Goal: Task Accomplishment & Management: Manage account settings

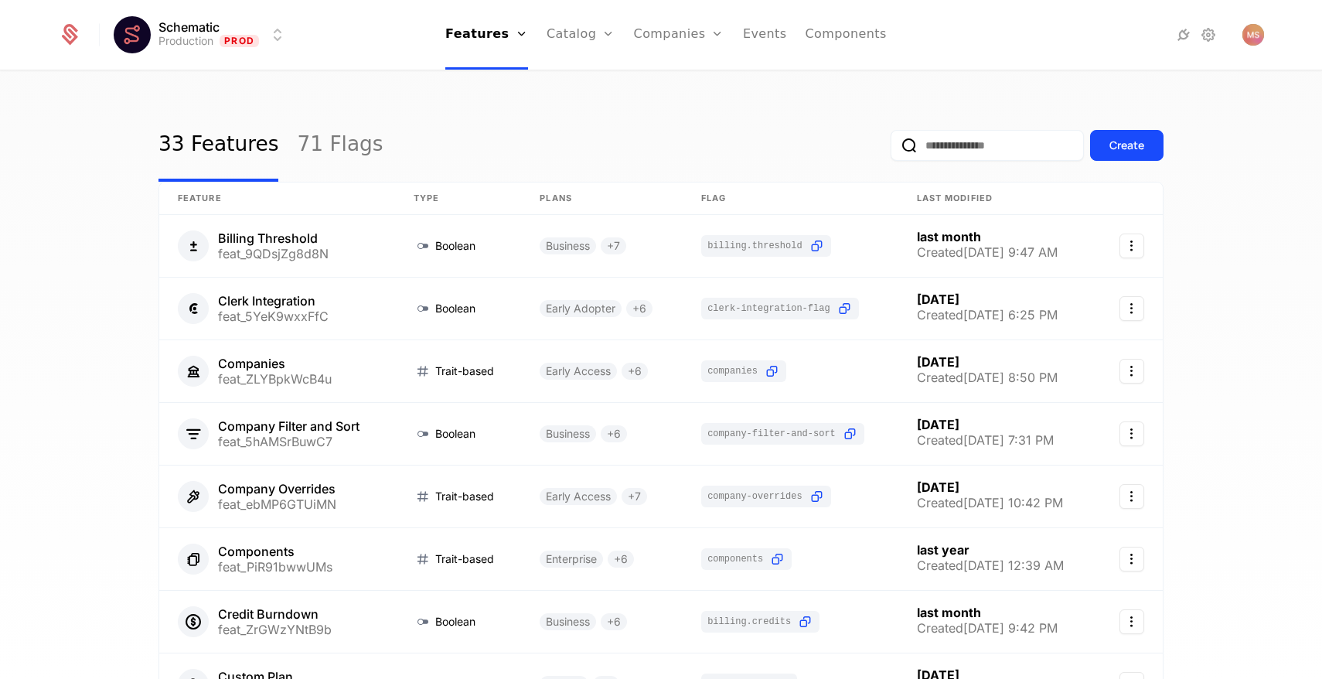
click at [682, 39] on link "Companies" at bounding box center [679, 35] width 90 height 70
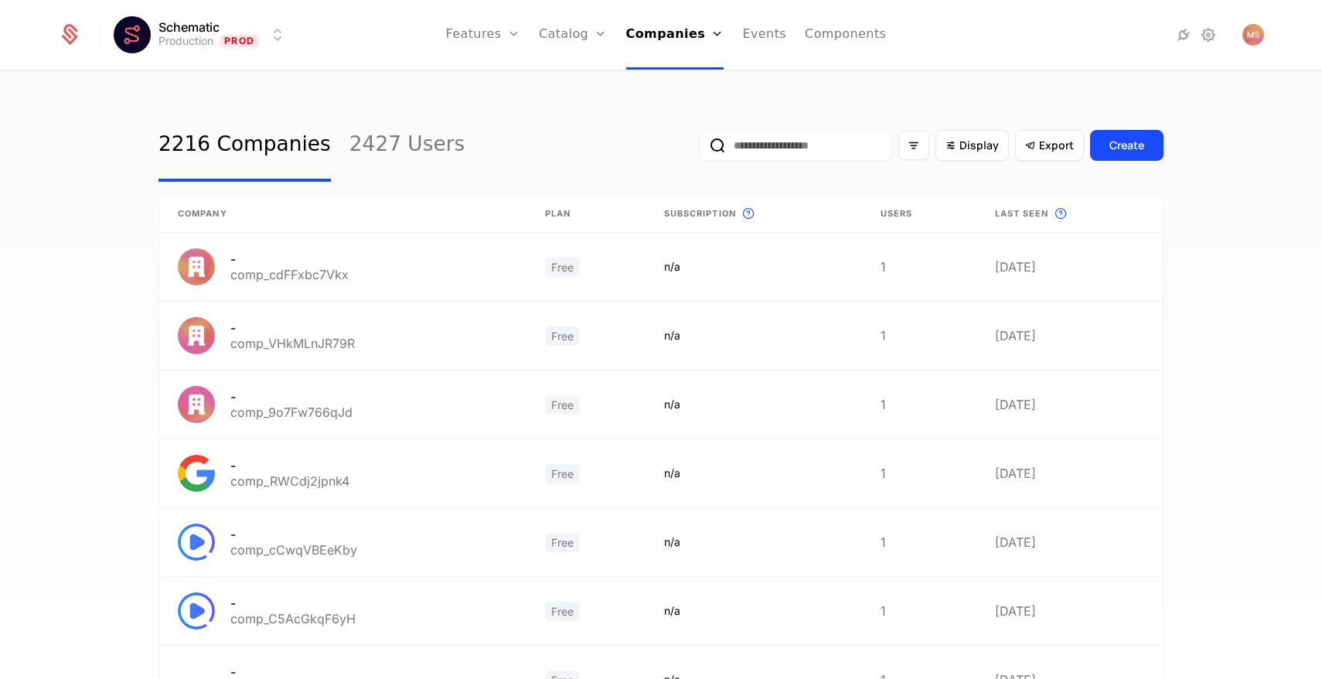
click at [788, 141] on input "email" at bounding box center [795, 145] width 193 height 31
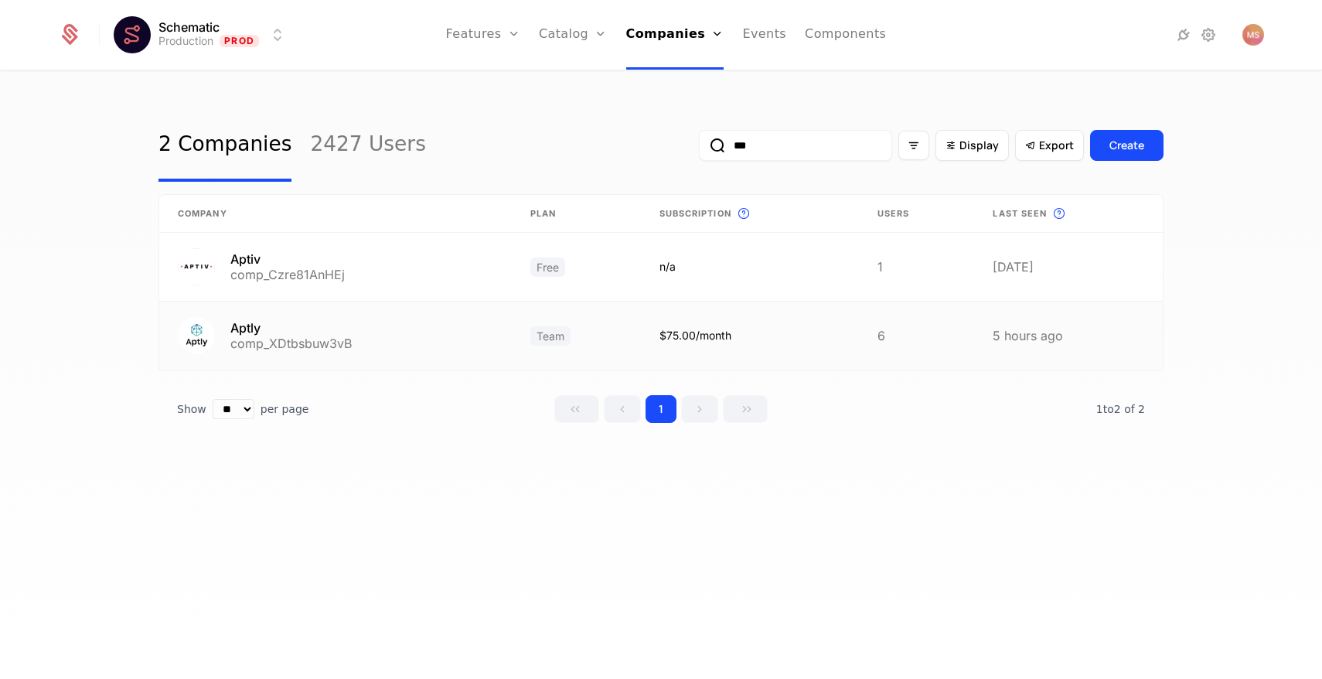
type input "***"
click at [416, 331] on link at bounding box center [335, 336] width 353 height 68
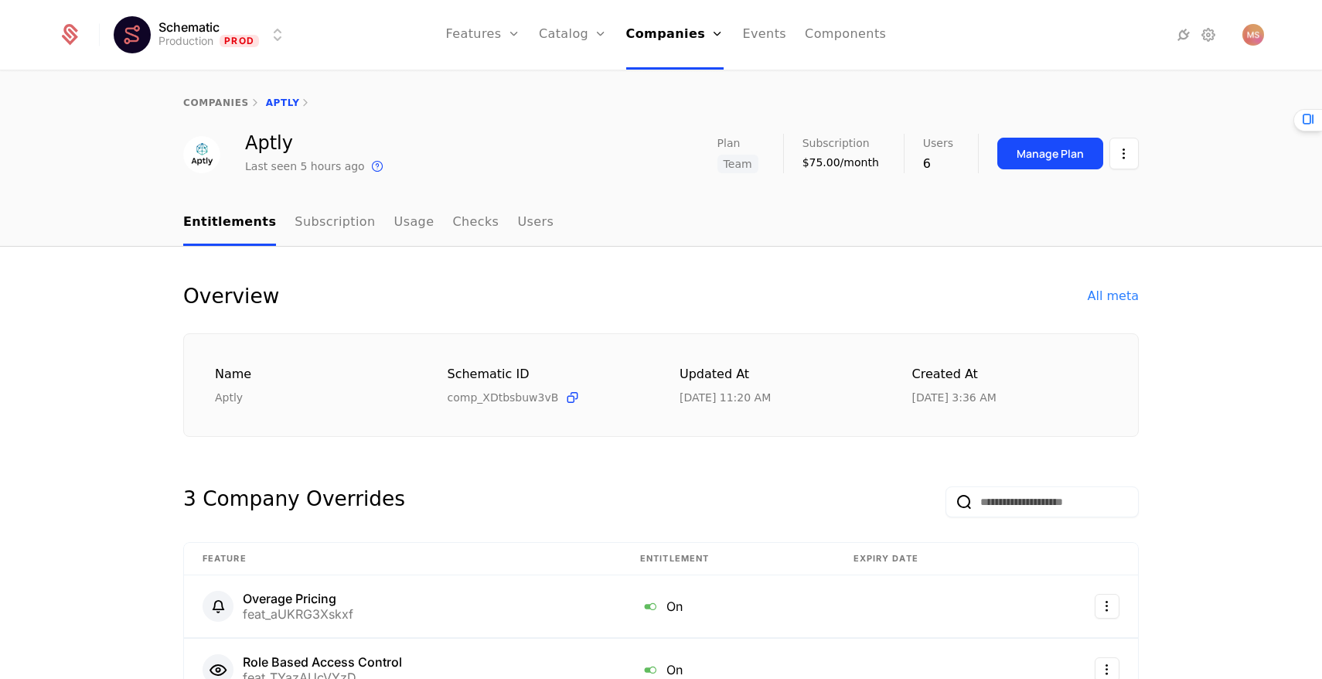
click at [1054, 146] on div "Manage Plan" at bounding box center [1050, 153] width 67 height 15
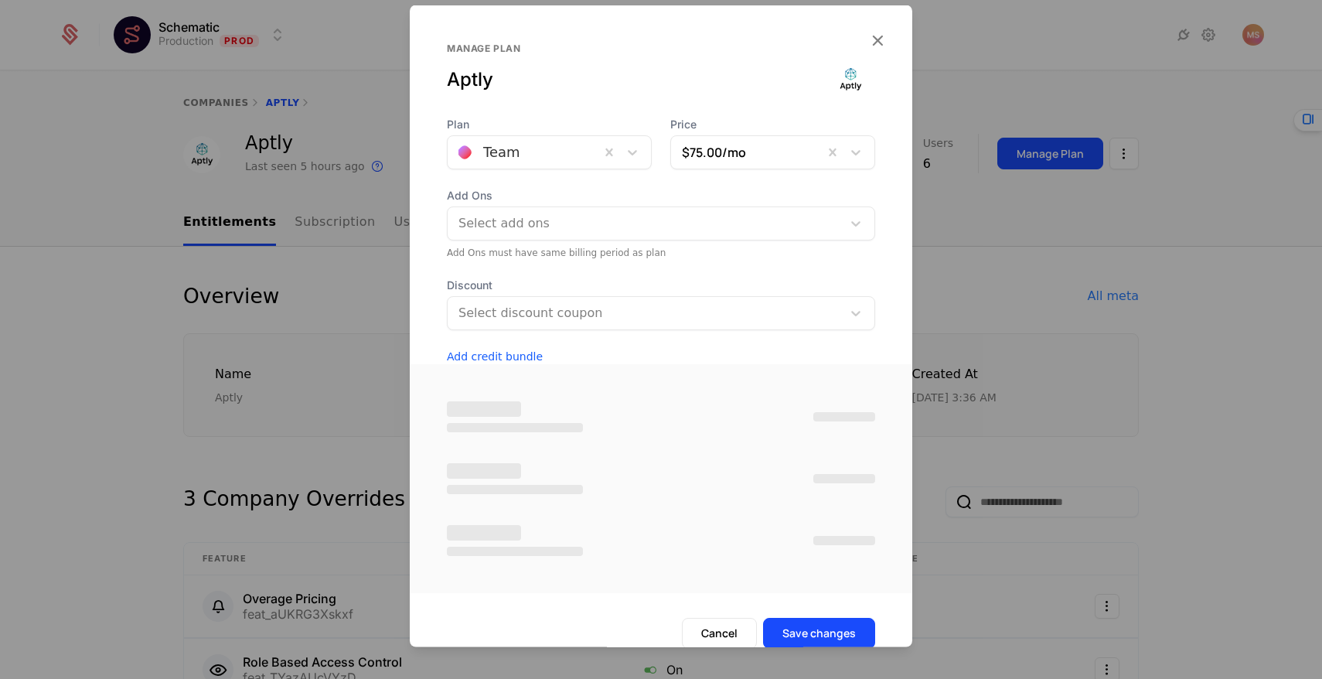
scroll to position [8, 0]
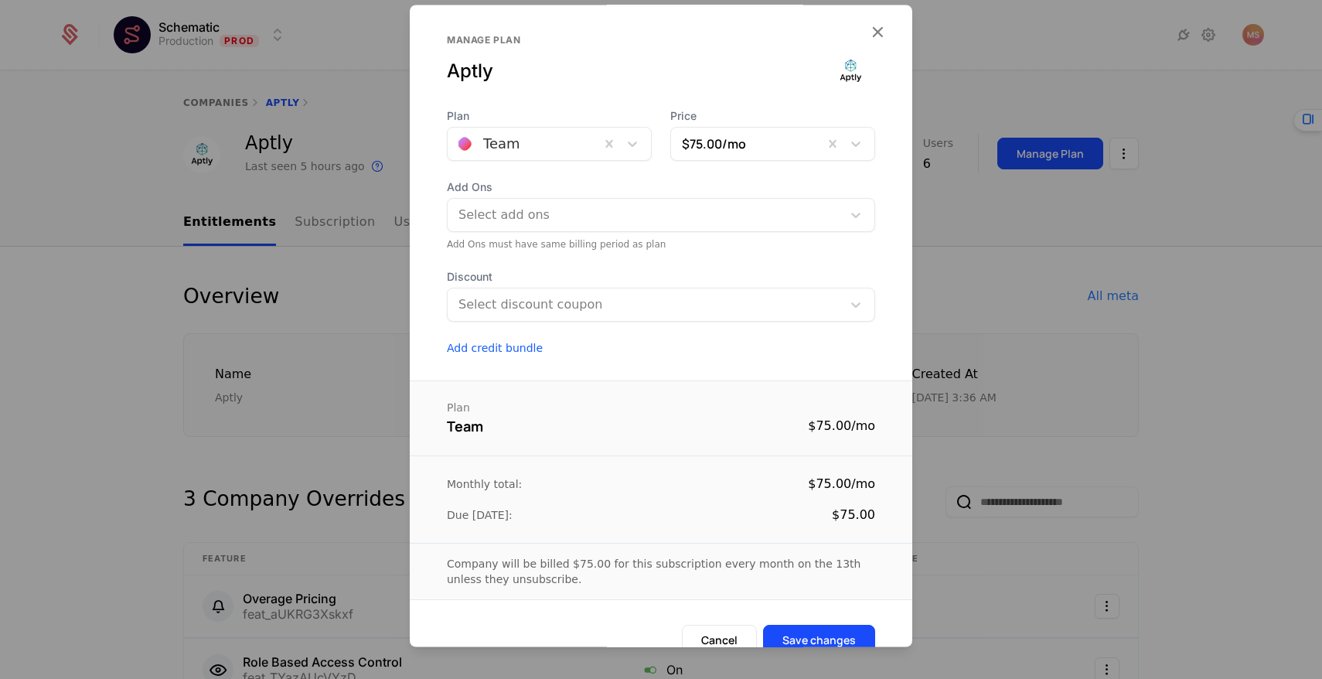
click at [663, 347] on button "Add credit bundle" at bounding box center [661, 348] width 428 height 15
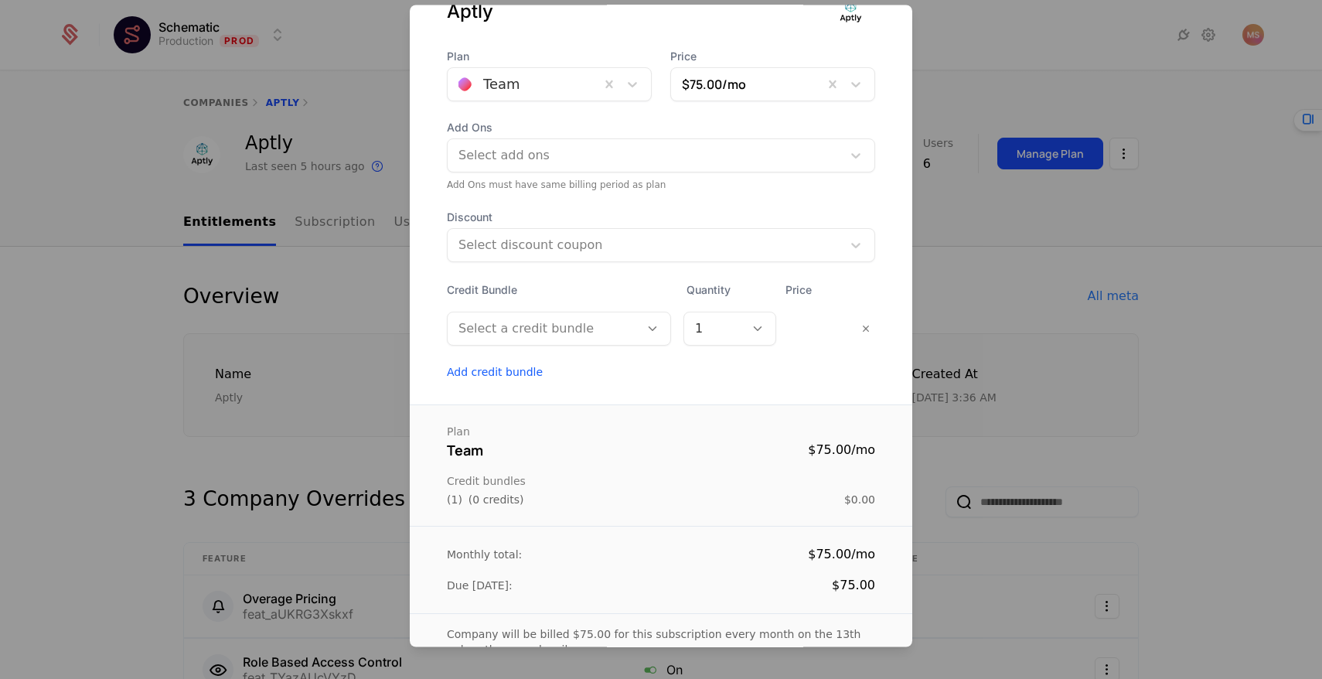
scroll to position [87, 0]
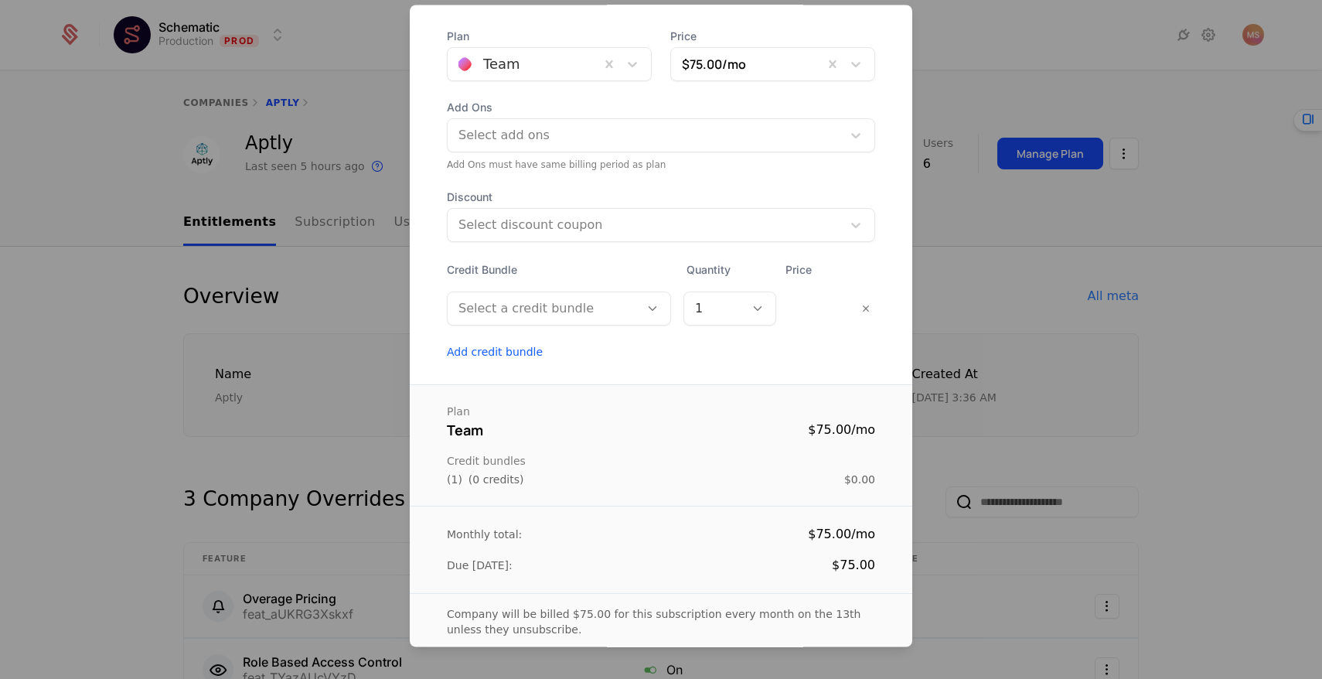
click at [520, 305] on div "Select a credit bundle" at bounding box center [545, 309] width 173 height 19
click at [575, 273] on div "Credit Bundle" at bounding box center [560, 270] width 227 height 19
click at [820, 322] on div "Select a credit bundle 1" at bounding box center [661, 309] width 428 height 34
click at [994, 239] on div at bounding box center [661, 339] width 1322 height 679
